Goal: Task Accomplishment & Management: Use online tool/utility

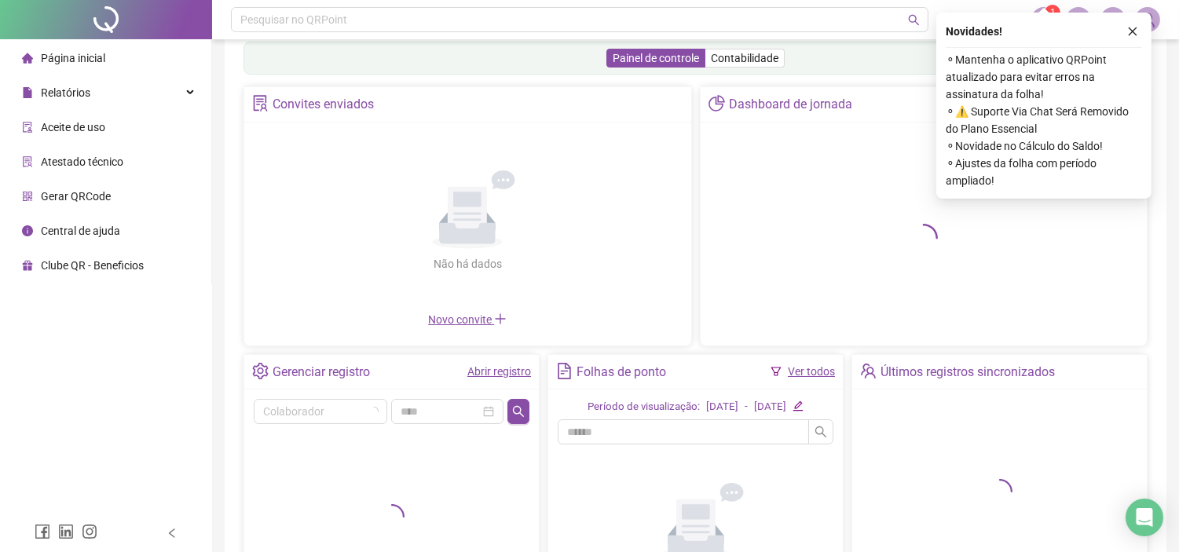
scroll to position [197, 0]
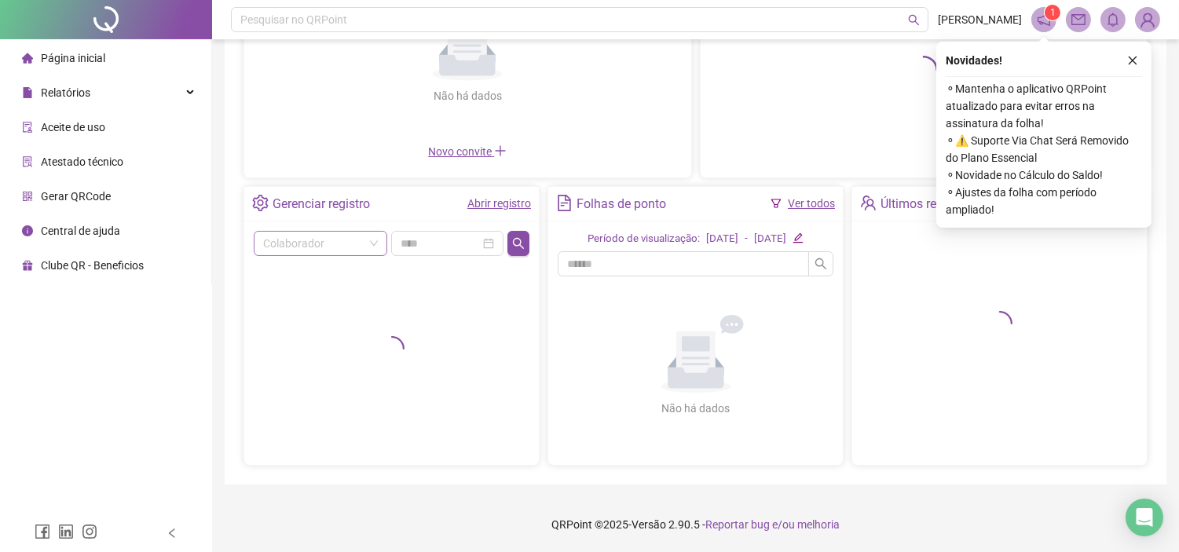
click at [320, 252] on input "search" at bounding box center [313, 244] width 101 height 24
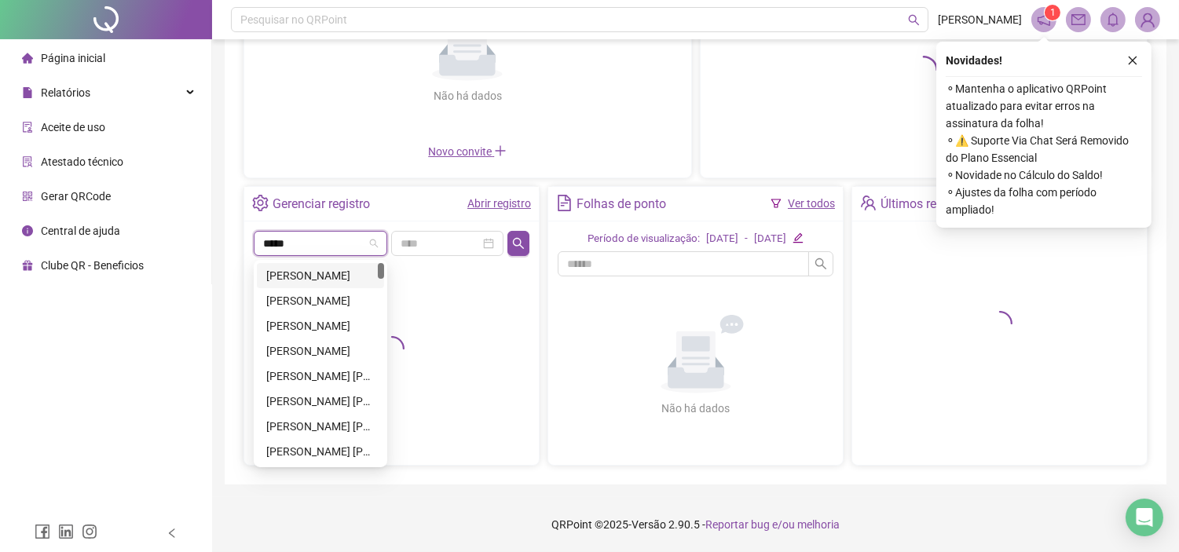
type input "******"
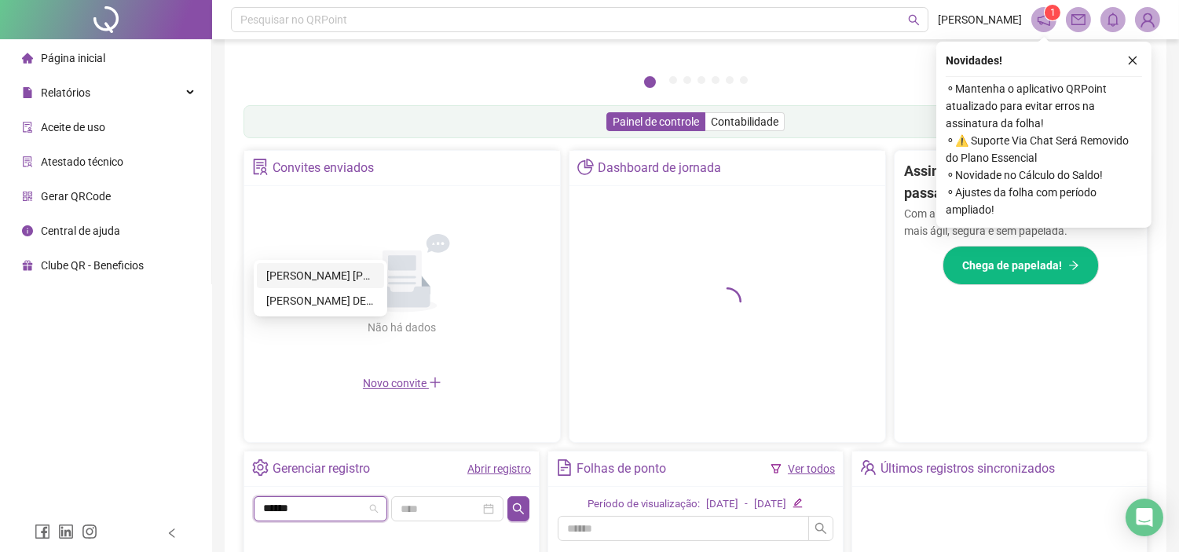
scroll to position [428, 0]
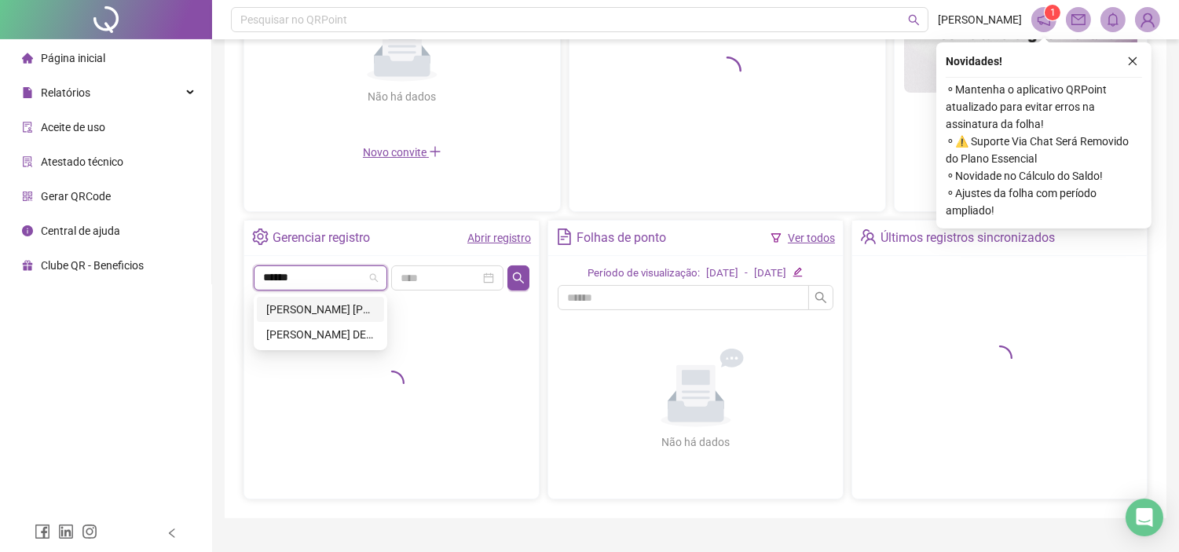
click at [334, 311] on div "[PERSON_NAME] [PERSON_NAME]" at bounding box center [320, 309] width 108 height 17
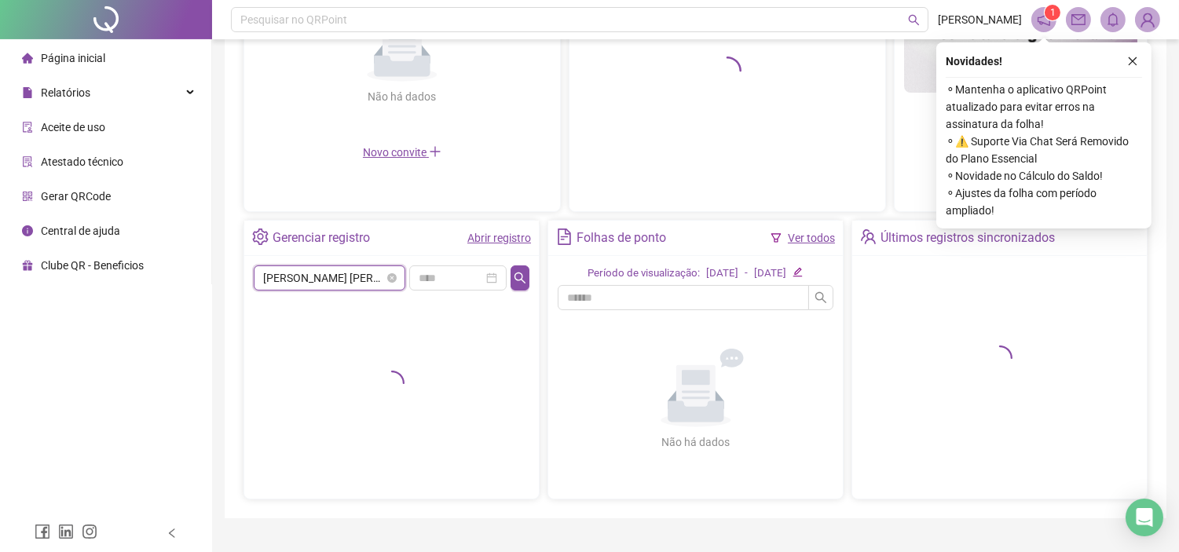
click at [356, 283] on span "[PERSON_NAME] [PERSON_NAME]" at bounding box center [329, 278] width 133 height 24
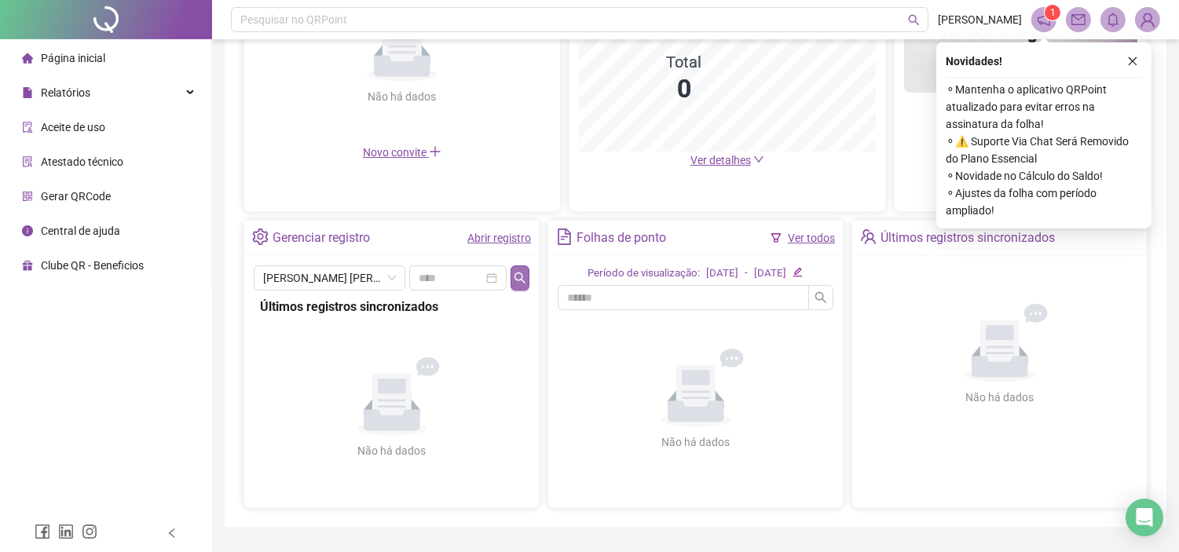
click at [524, 272] on icon "search" at bounding box center [520, 278] width 13 height 13
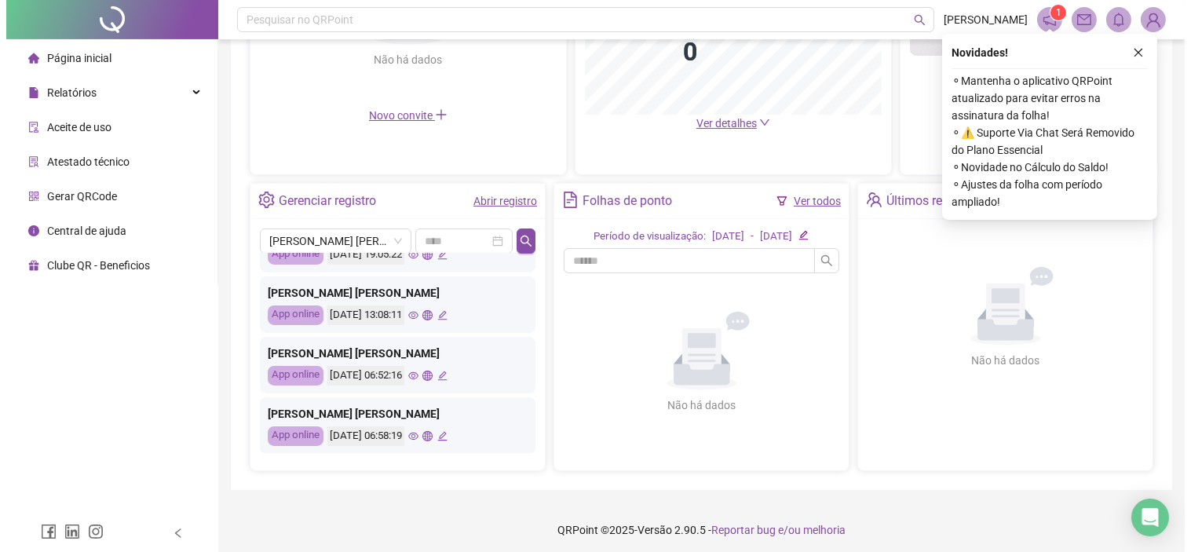
scroll to position [0, 0]
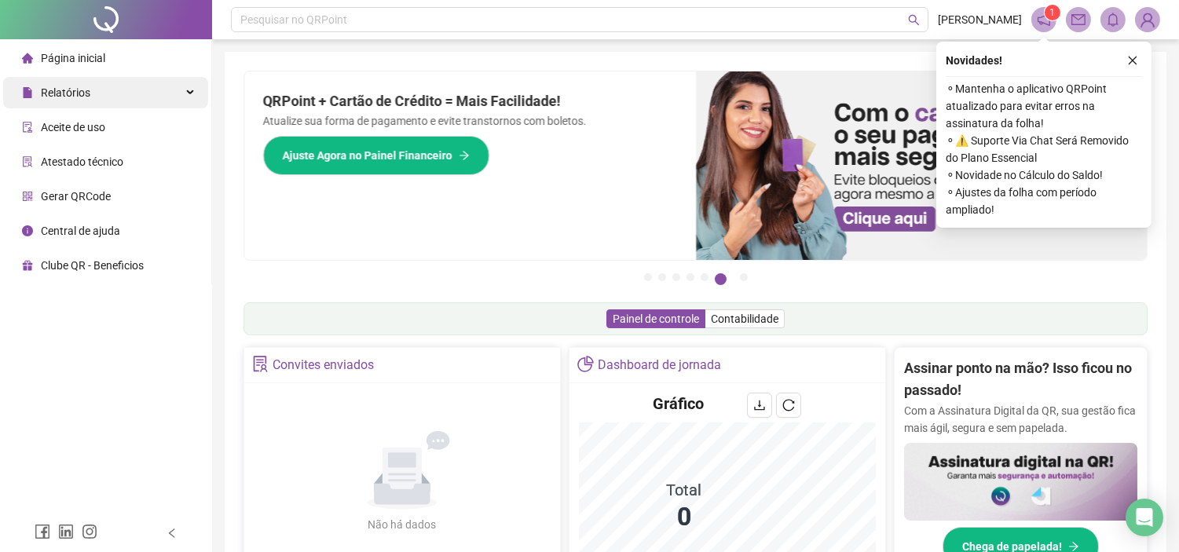
click at [176, 97] on div "Relatórios" at bounding box center [105, 92] width 205 height 31
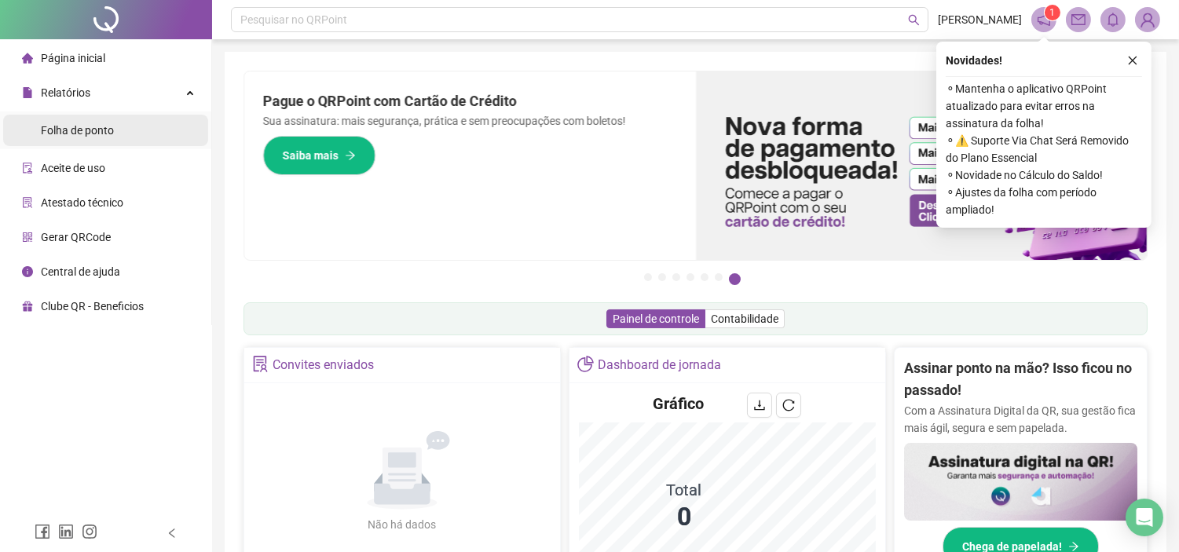
click at [119, 119] on li "Folha de ponto" at bounding box center [105, 130] width 205 height 31
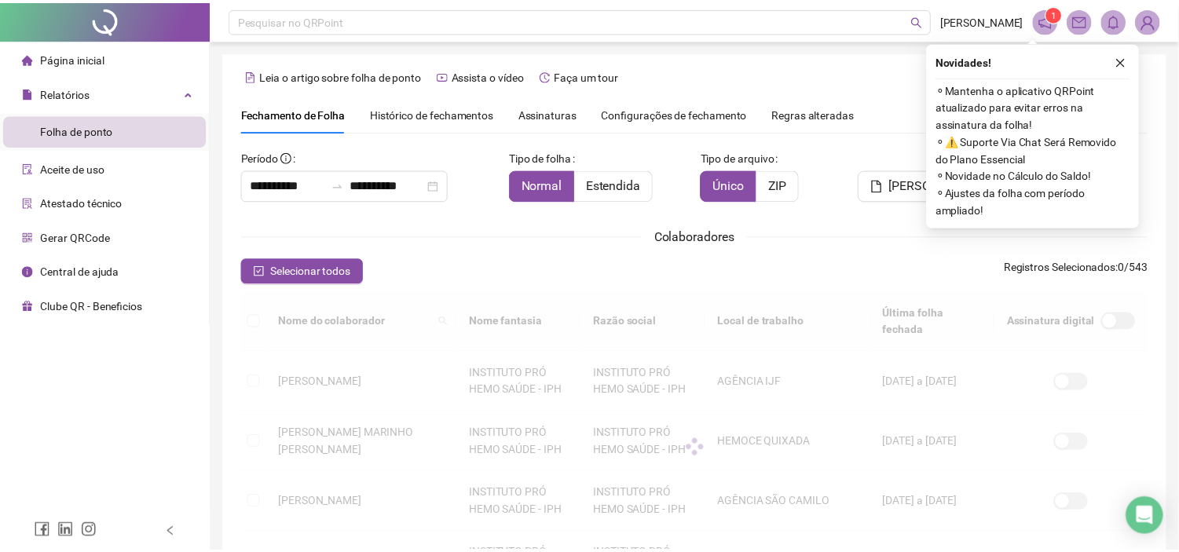
scroll to position [36, 0]
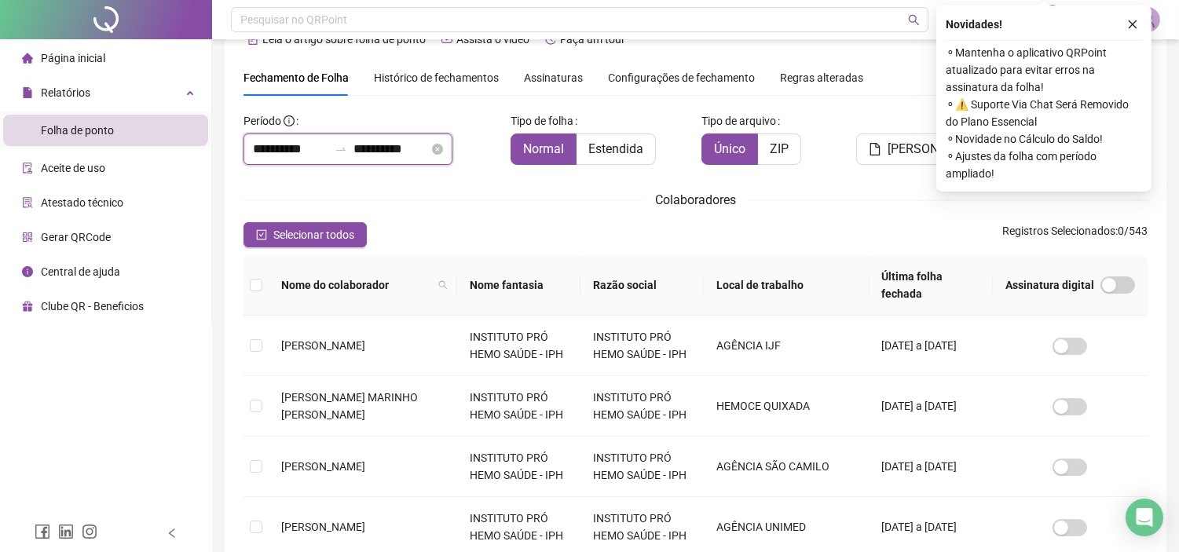
click at [302, 153] on input "**********" at bounding box center [290, 149] width 75 height 19
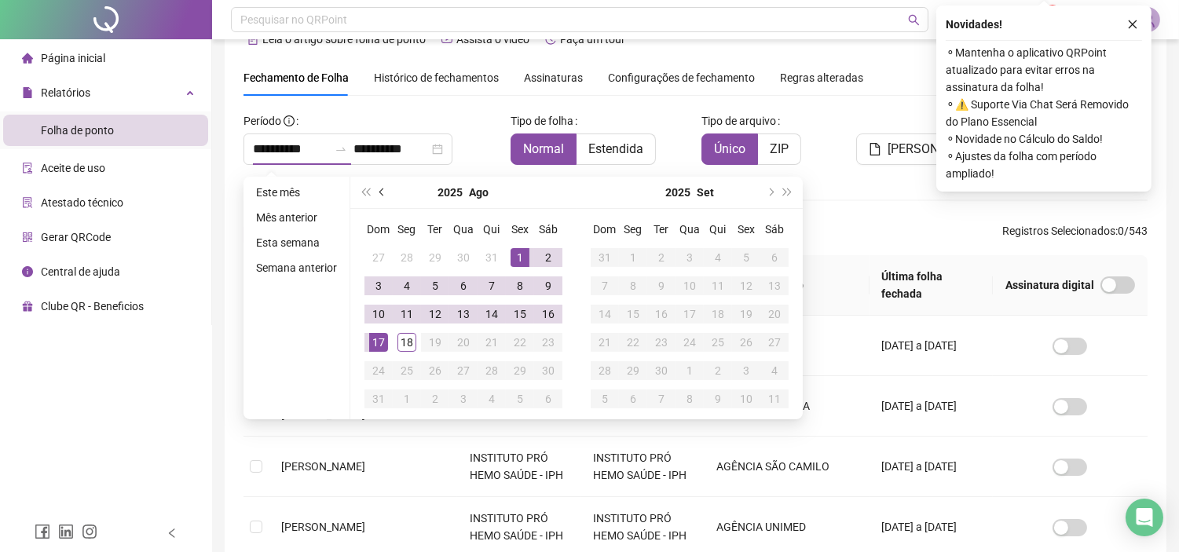
click at [374, 187] on button "prev-year" at bounding box center [382, 192] width 17 height 31
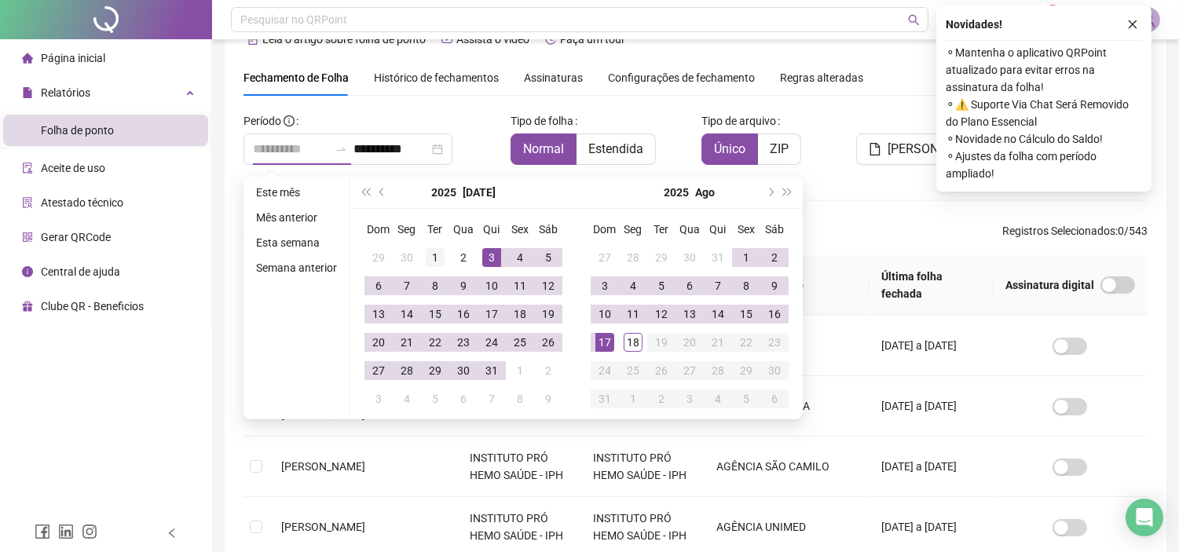
type input "**********"
click at [437, 249] on div "1" at bounding box center [435, 257] width 19 height 19
type input "**********"
click at [477, 111] on div "**********" at bounding box center [370, 136] width 254 height 57
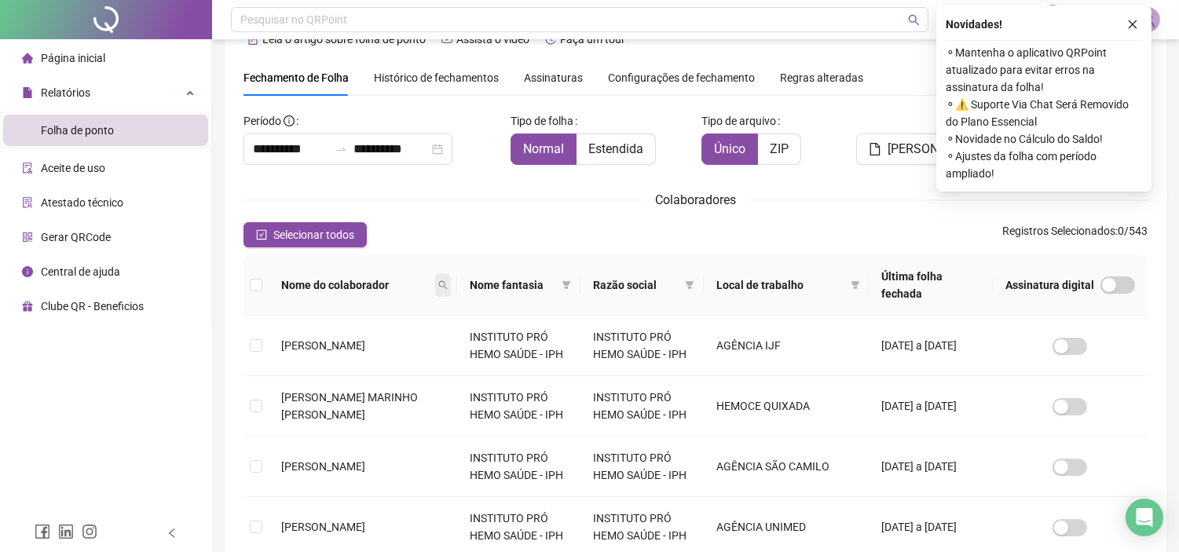
click at [435, 273] on span at bounding box center [443, 285] width 16 height 24
type input "*"
type input "*******"
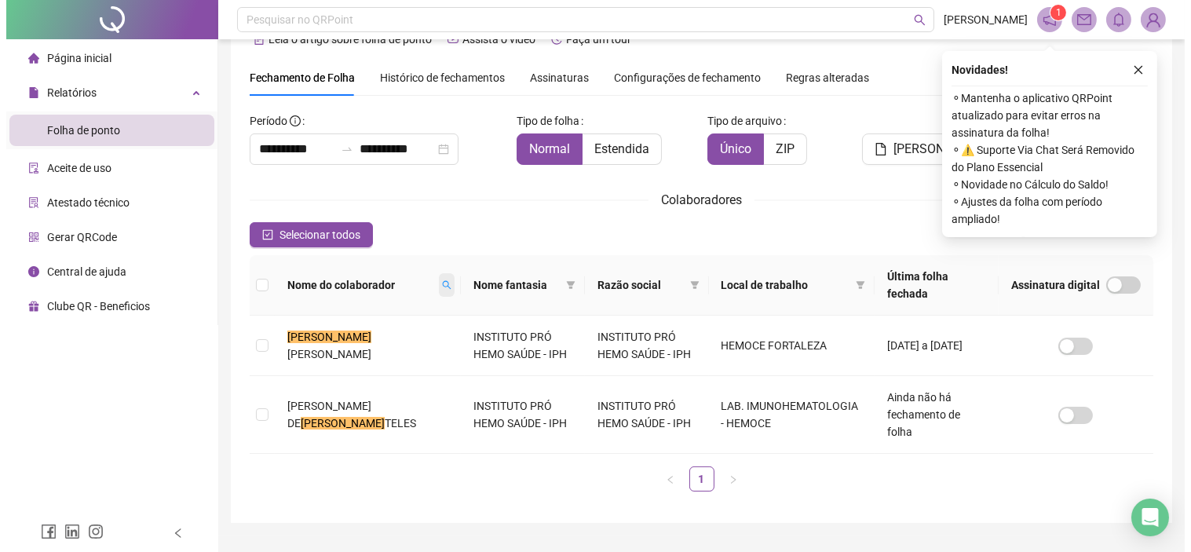
scroll to position [45, 0]
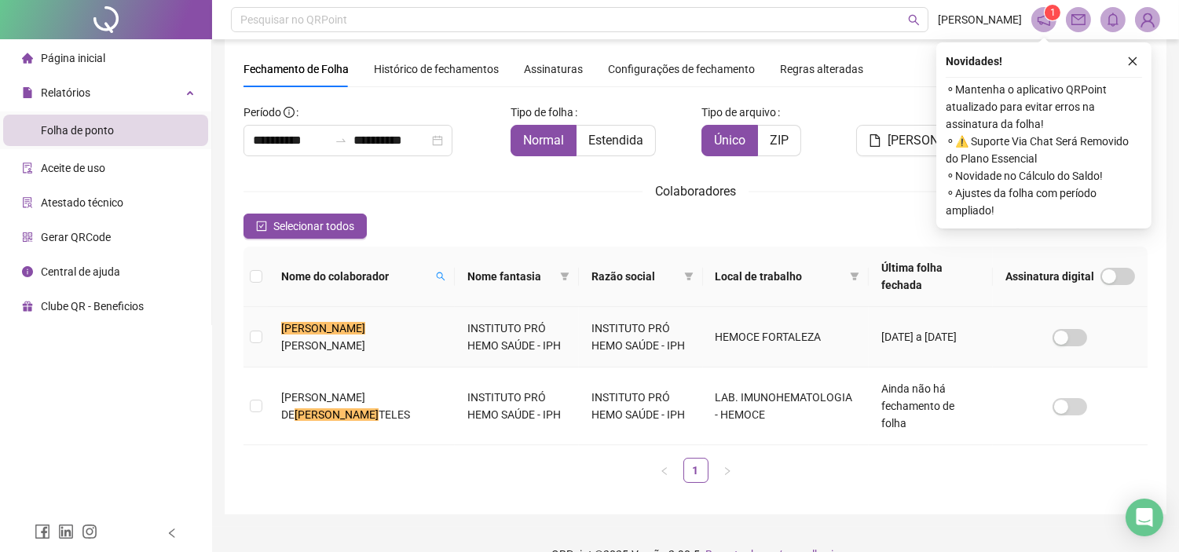
click at [410, 327] on td "[PERSON_NAME] [PERSON_NAME]" at bounding box center [362, 337] width 186 height 60
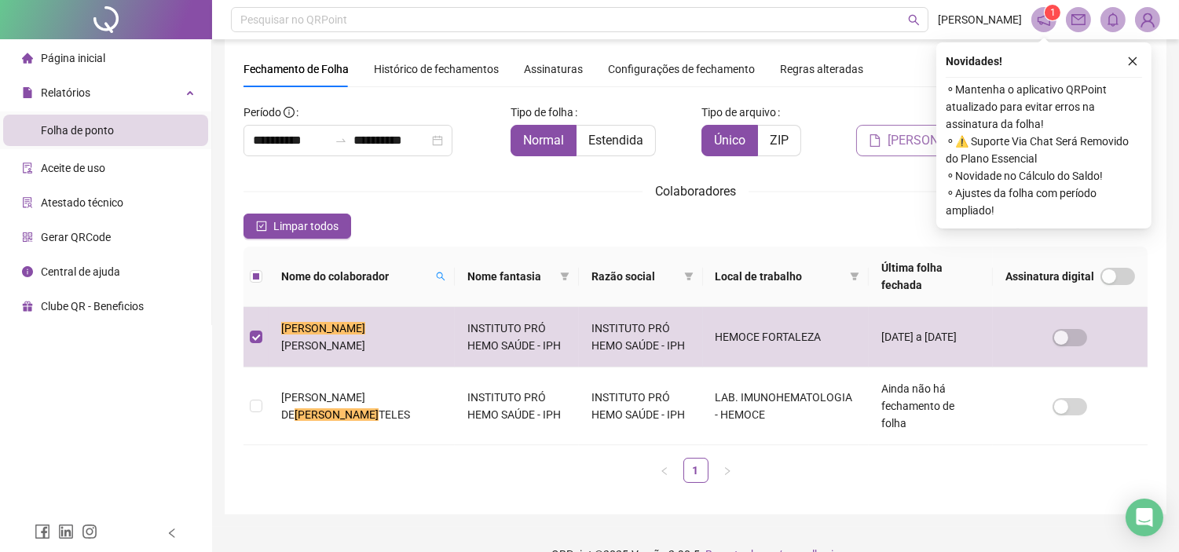
click at [914, 131] on span "[PERSON_NAME]" at bounding box center [934, 140] width 94 height 19
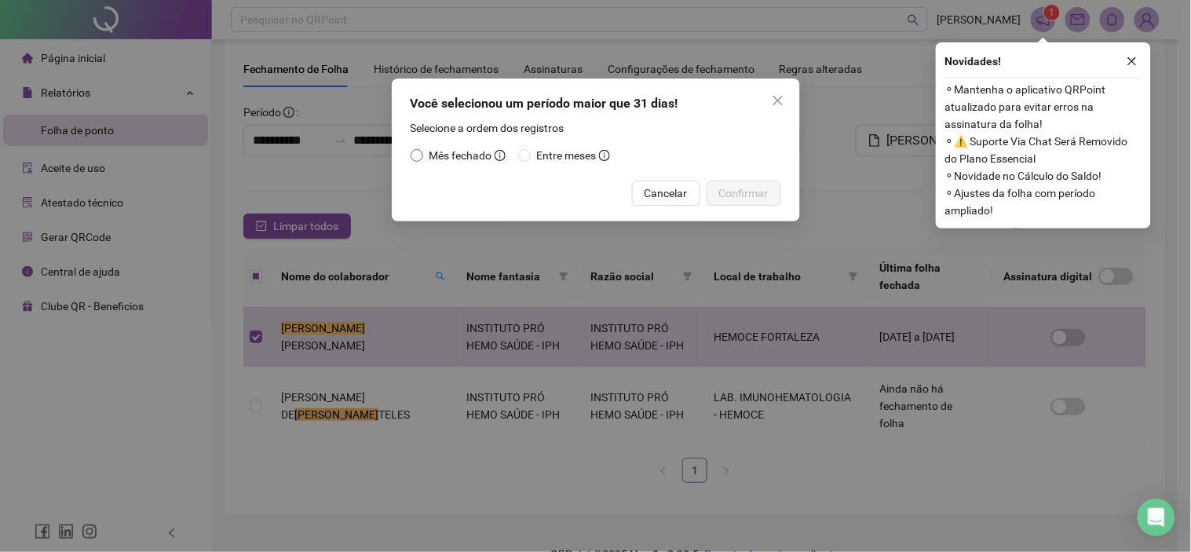
click at [467, 159] on span "Mês fechado" at bounding box center [460, 155] width 63 height 13
click at [736, 185] on span "Confirmar" at bounding box center [743, 193] width 49 height 17
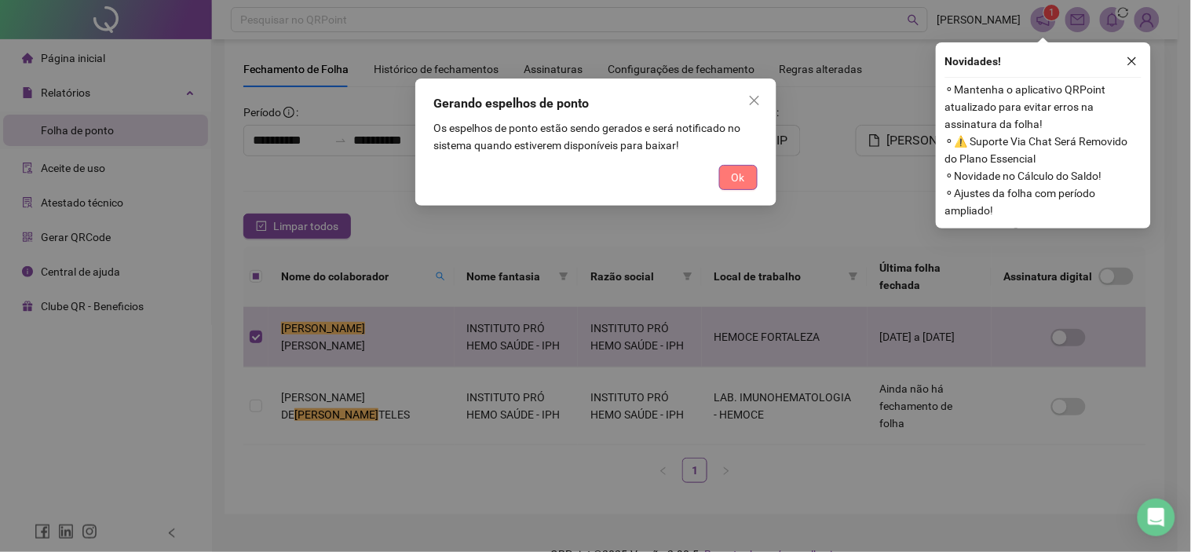
click at [733, 169] on span "Ok" at bounding box center [738, 177] width 13 height 17
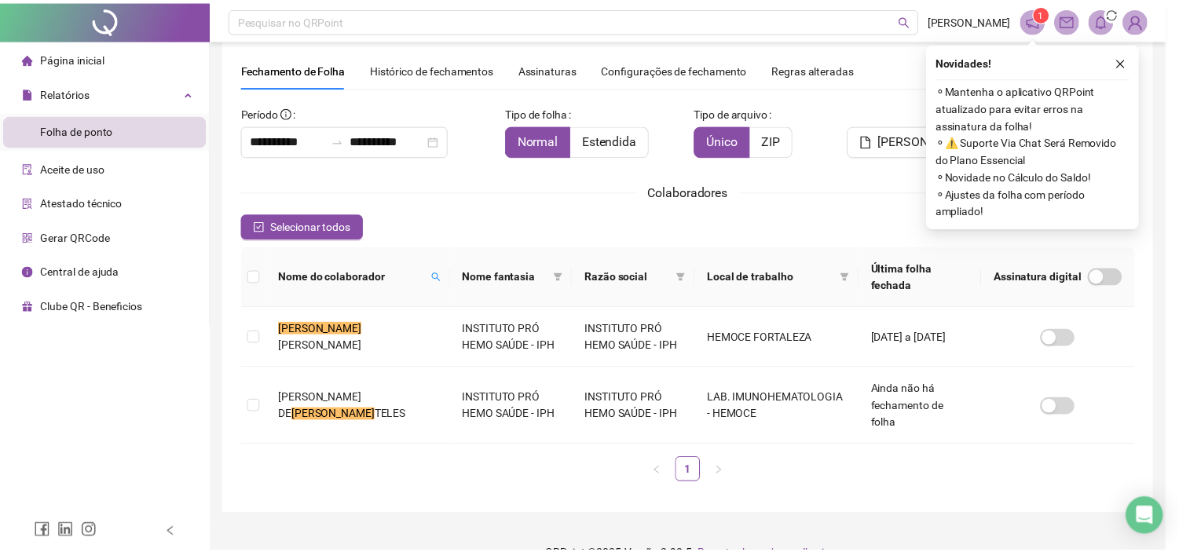
scroll to position [40, 0]
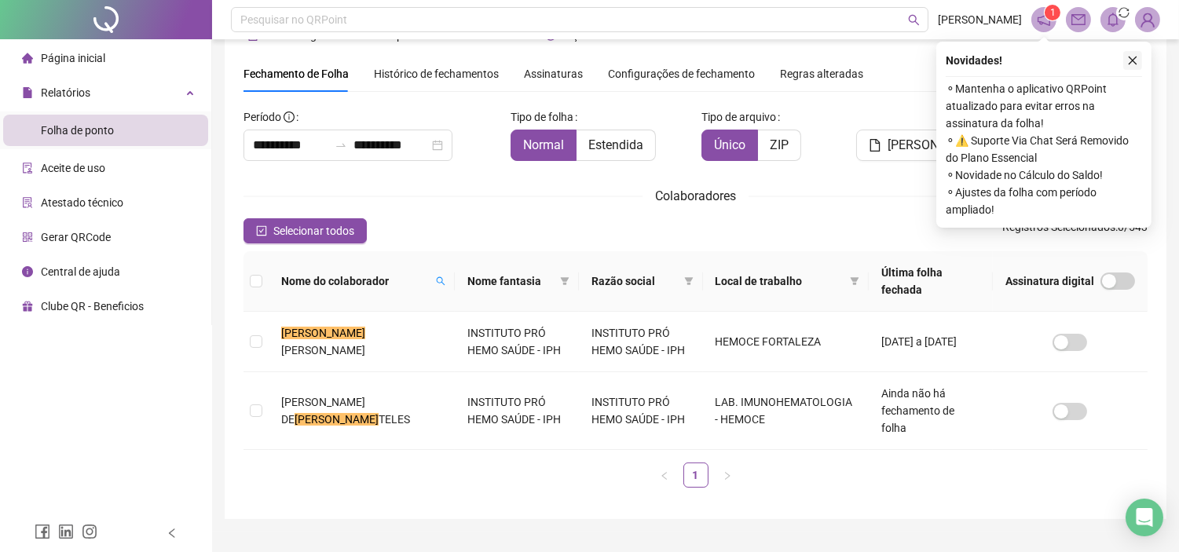
click at [1128, 64] on icon "close" at bounding box center [1132, 60] width 11 height 11
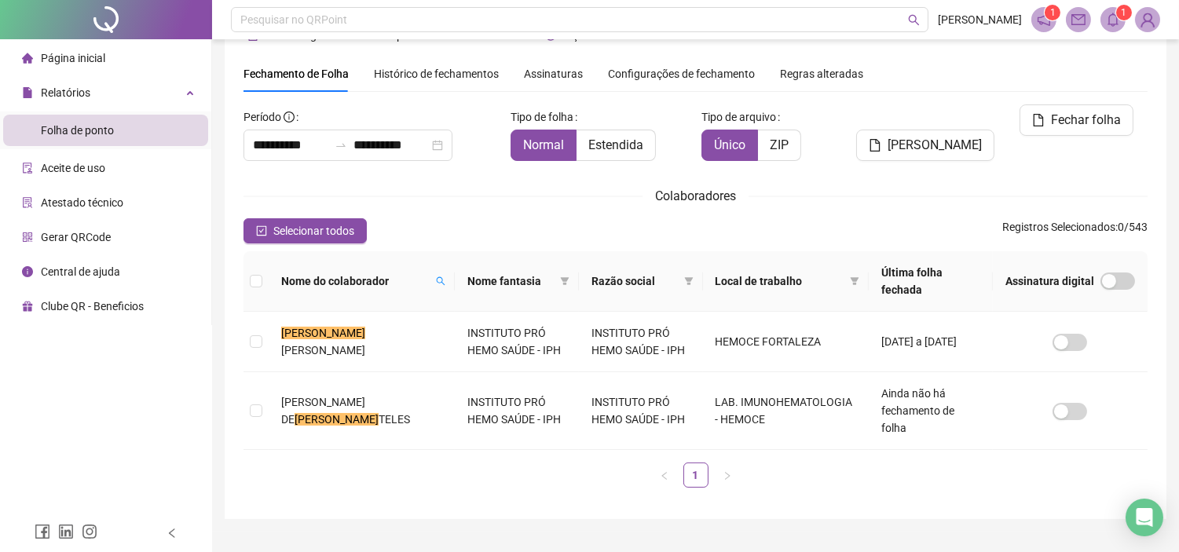
scroll to position [45, 0]
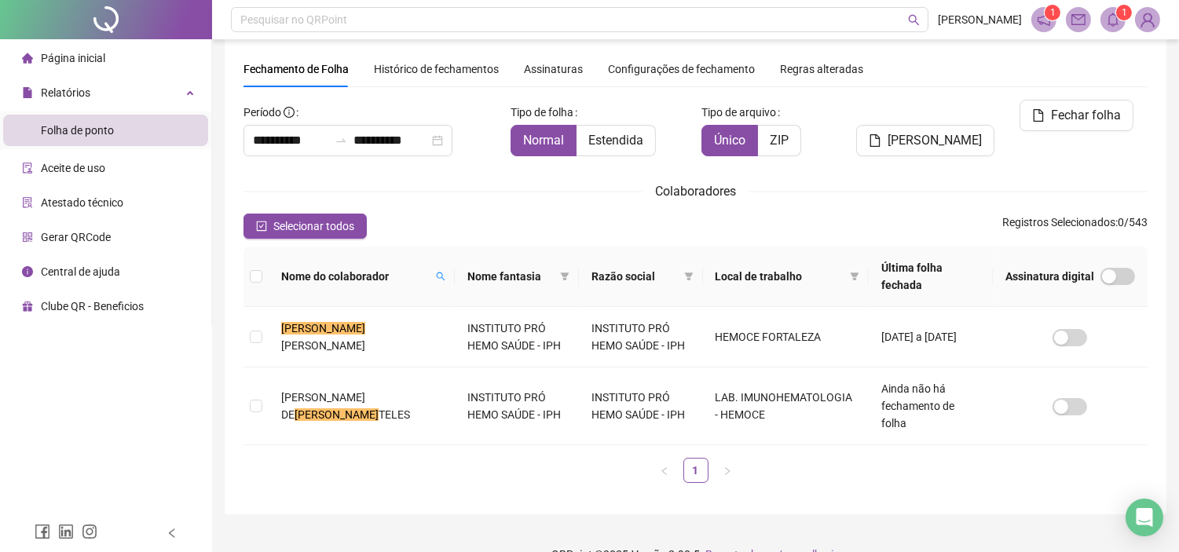
click at [1117, 24] on icon "bell" at bounding box center [1112, 20] width 11 height 14
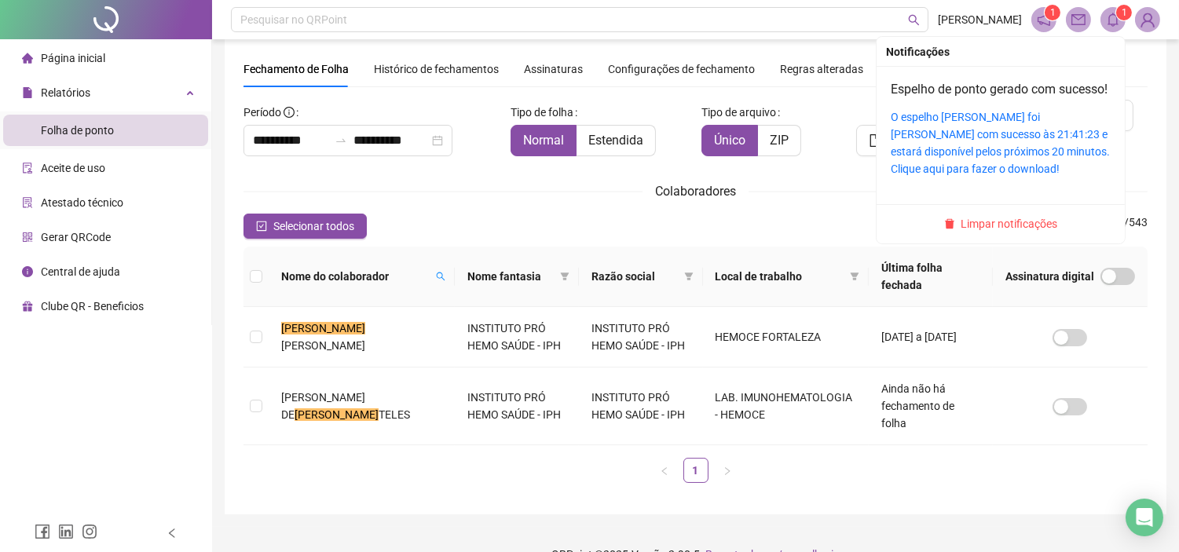
click at [966, 177] on div "O espelho [PERSON_NAME] foi [PERSON_NAME] com sucesso às 21:41:23 e estará disp…" at bounding box center [1000, 142] width 220 height 69
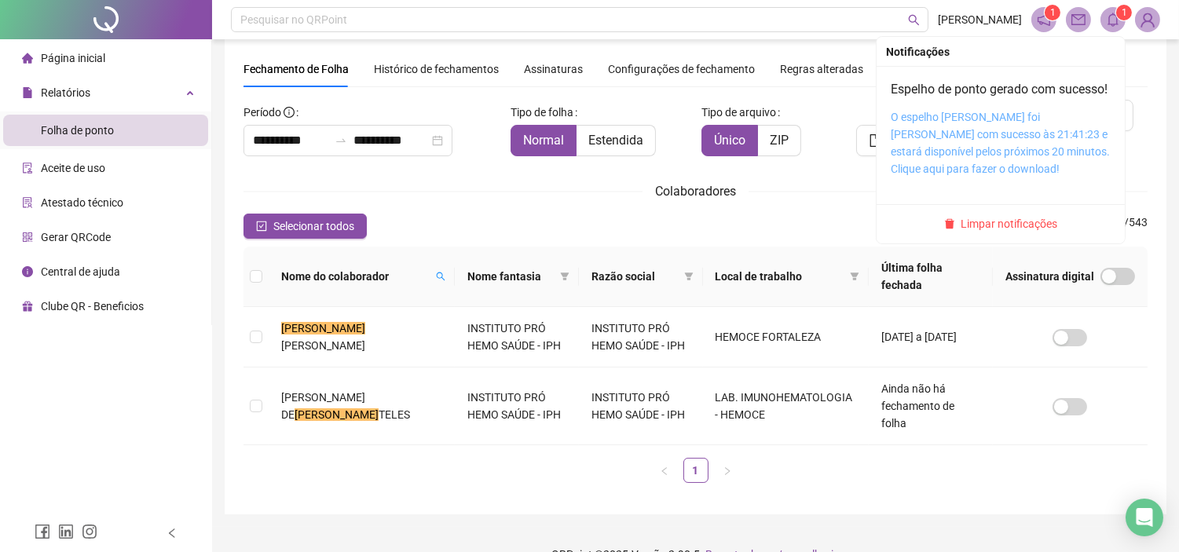
click at [958, 163] on link "O espelho [PERSON_NAME] foi [PERSON_NAME] com sucesso às 21:41:23 e estará disp…" at bounding box center [999, 143] width 219 height 64
